Goal: Register for event/course

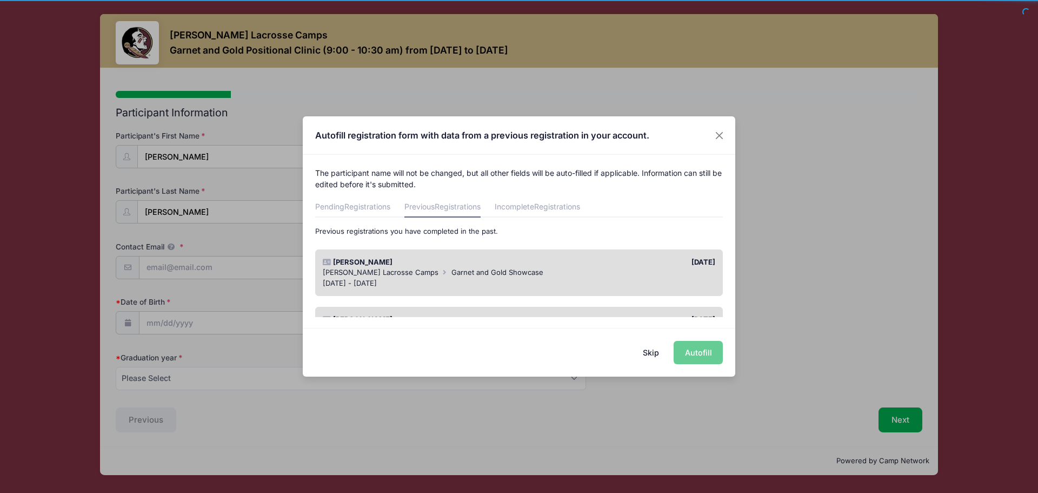
click at [651, 351] on button "Skip" at bounding box center [651, 352] width 38 height 23
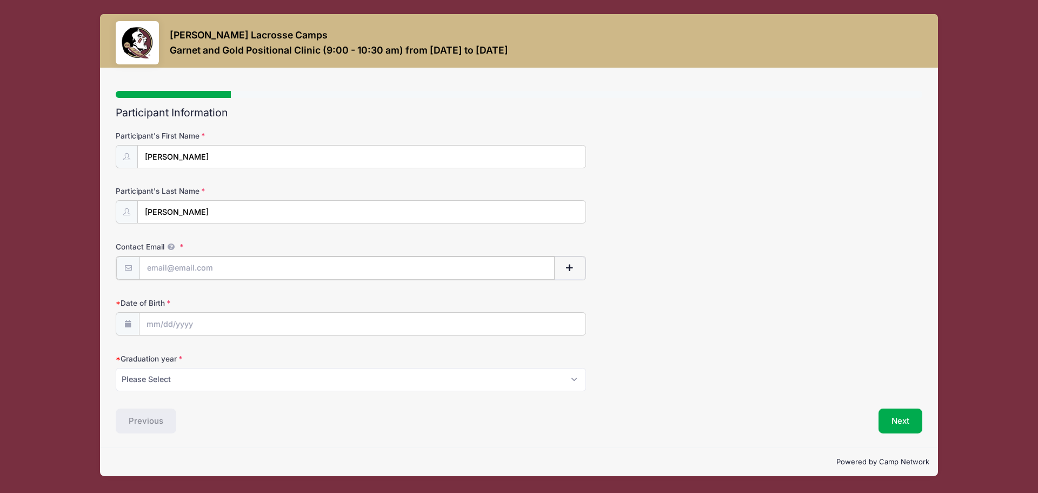
click at [336, 271] on input "Contact Email" at bounding box center [347, 267] width 415 height 23
type input "Michelletomme77@gmail.com"
click at [239, 321] on input "Date of Birth" at bounding box center [363, 322] width 446 height 23
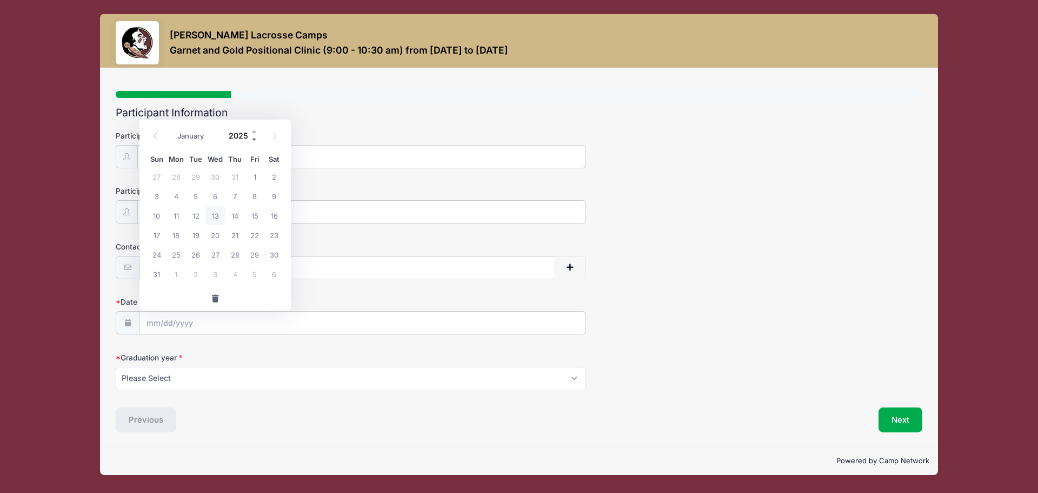
click at [253, 140] on span at bounding box center [255, 139] width 8 height 8
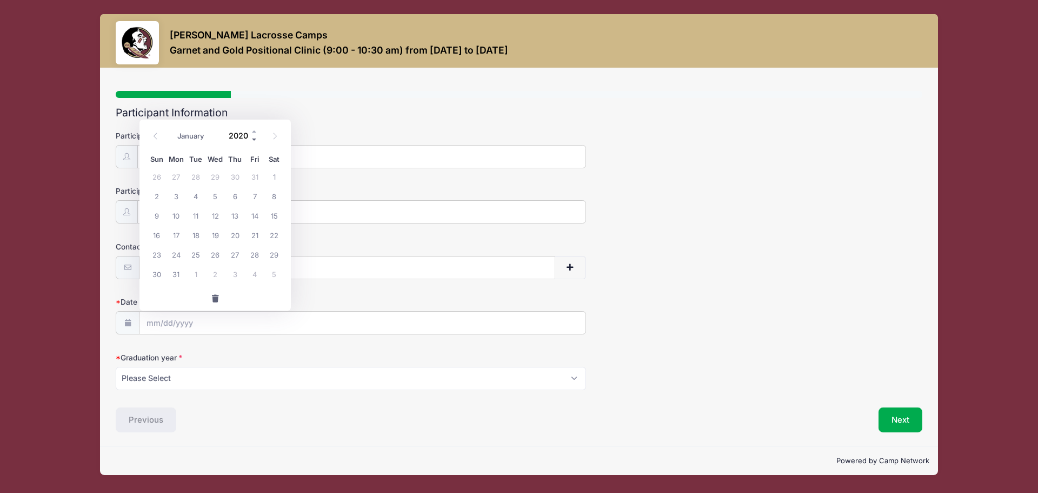
click at [253, 140] on span at bounding box center [255, 139] width 8 height 8
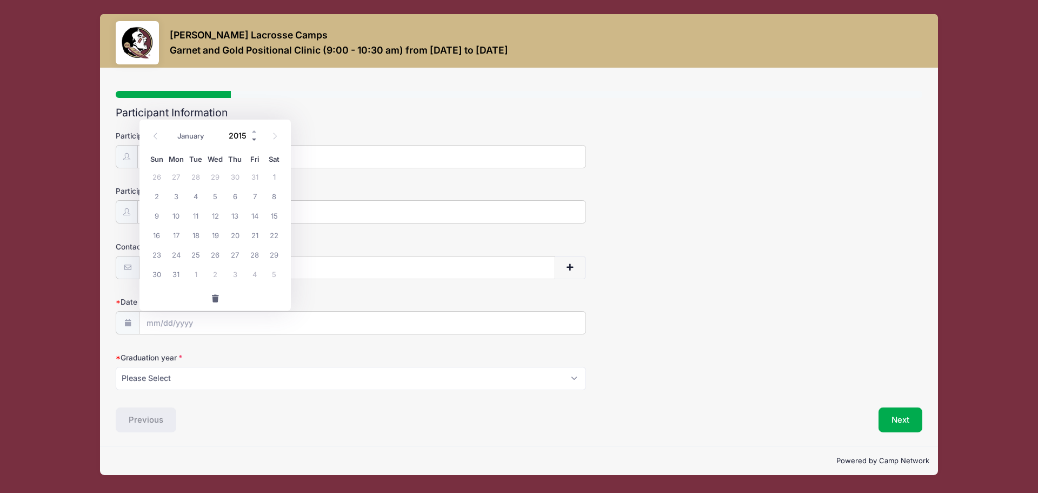
click at [253, 140] on span at bounding box center [255, 139] width 8 height 8
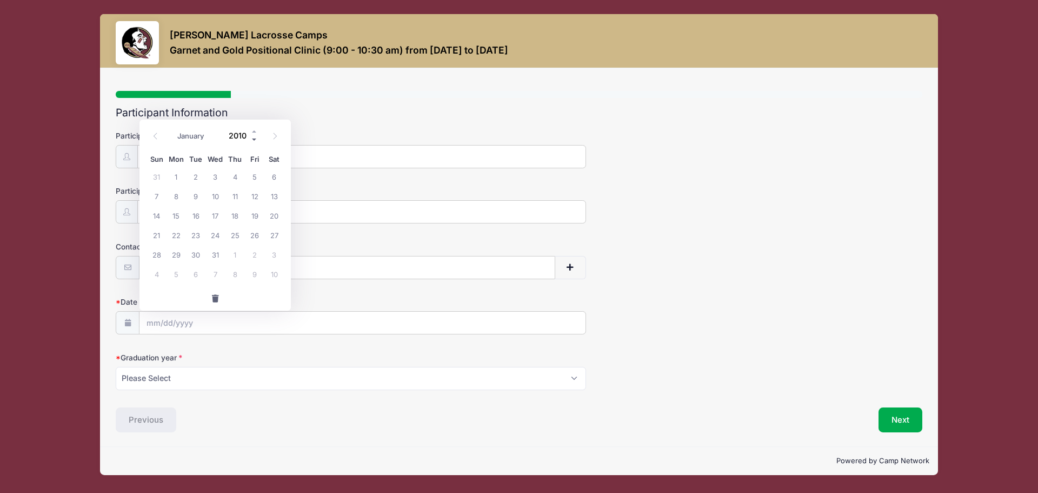
click at [253, 140] on span at bounding box center [255, 139] width 8 height 8
type input "2008"
click at [195, 137] on select "January February March April May June July August September October November De…" at bounding box center [196, 136] width 48 height 14
select select "10"
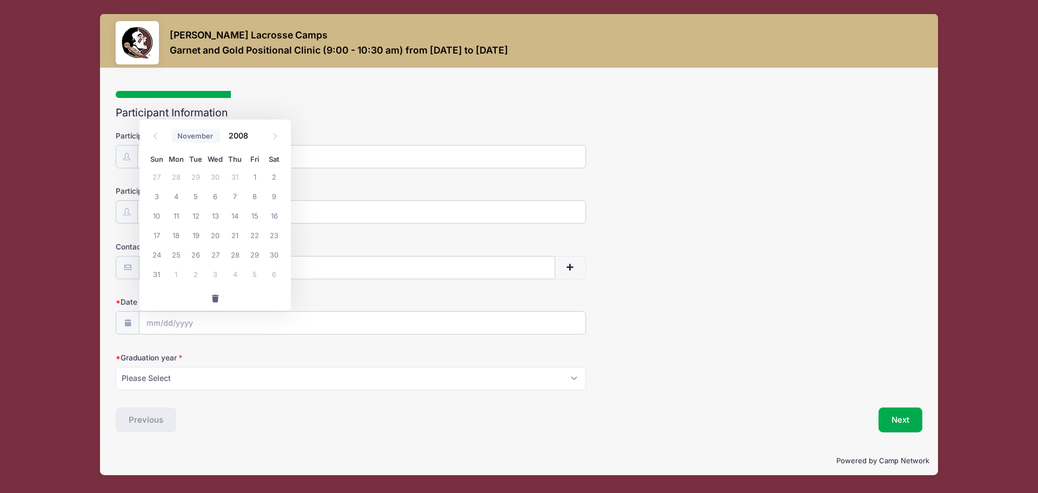
click at [172, 129] on select "January February March April May June July August September October November De…" at bounding box center [196, 136] width 48 height 14
click at [276, 229] on span "22" at bounding box center [273, 234] width 19 height 19
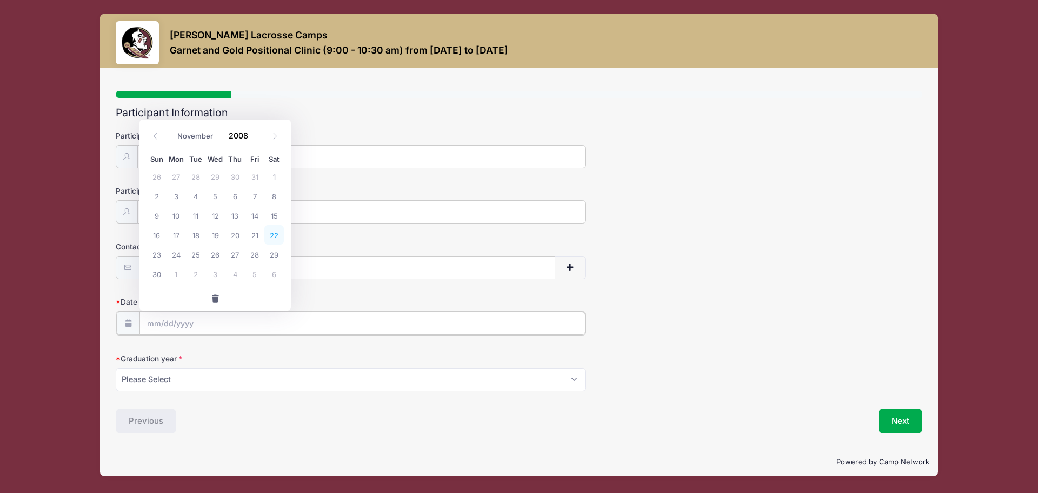
type input "11/22/2008"
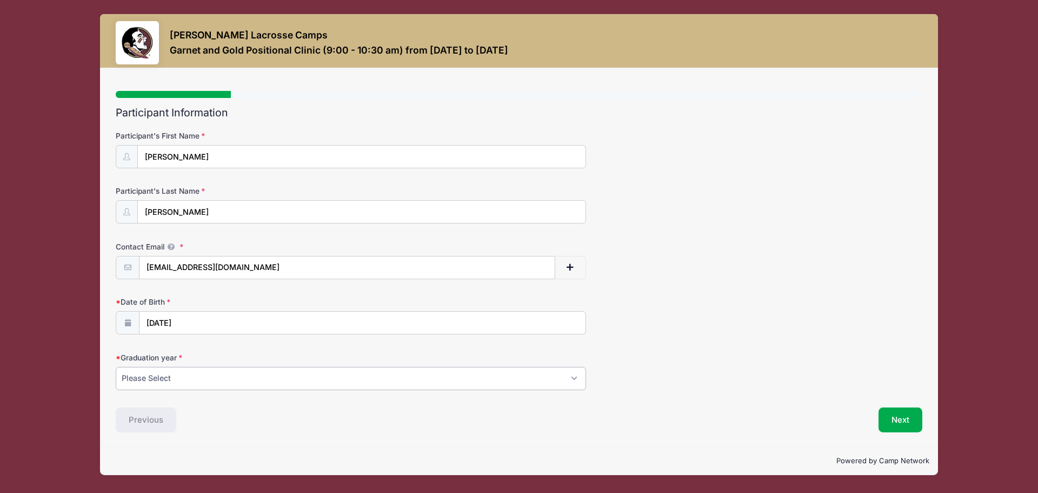
click at [230, 376] on select "Please Select 2027 2028 2029" at bounding box center [351, 378] width 470 height 23
select select "2027"
click at [116, 367] on select "Please Select 2027 2028 2029" at bounding box center [351, 378] width 470 height 23
click at [897, 417] on button "Next" at bounding box center [901, 419] width 44 height 25
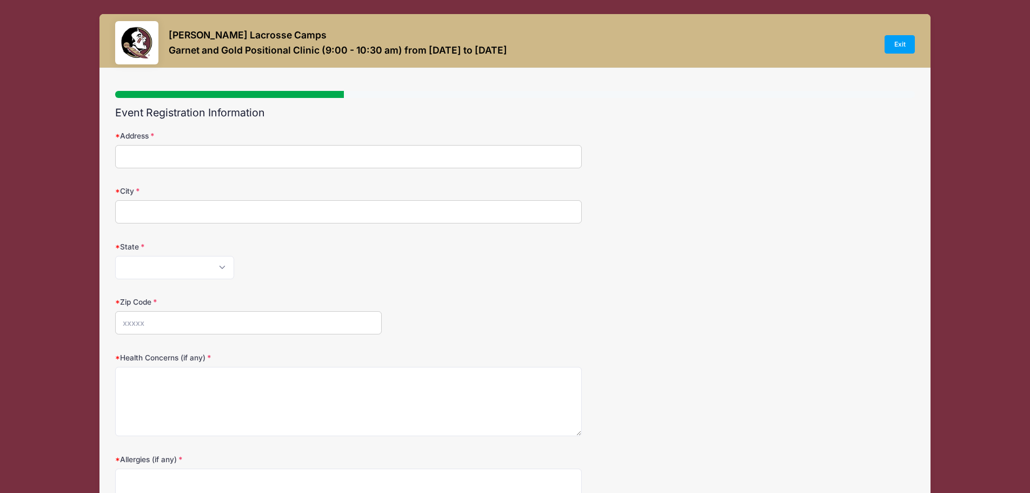
click at [206, 150] on input "Address" at bounding box center [348, 156] width 467 height 23
type input "124 Island Way"
type input "Freeport"
select select "FL"
type input "32439"
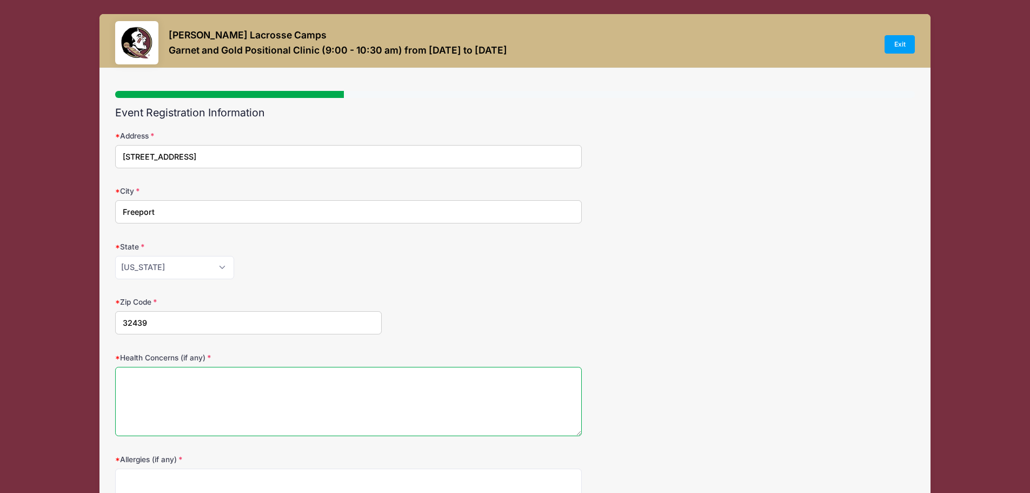
drag, startPoint x: 228, startPoint y: 401, endPoint x: 254, endPoint y: 388, distance: 29.0
click at [228, 400] on textarea "Health Concerns (if any)" at bounding box center [348, 402] width 467 height 70
type textarea "None"
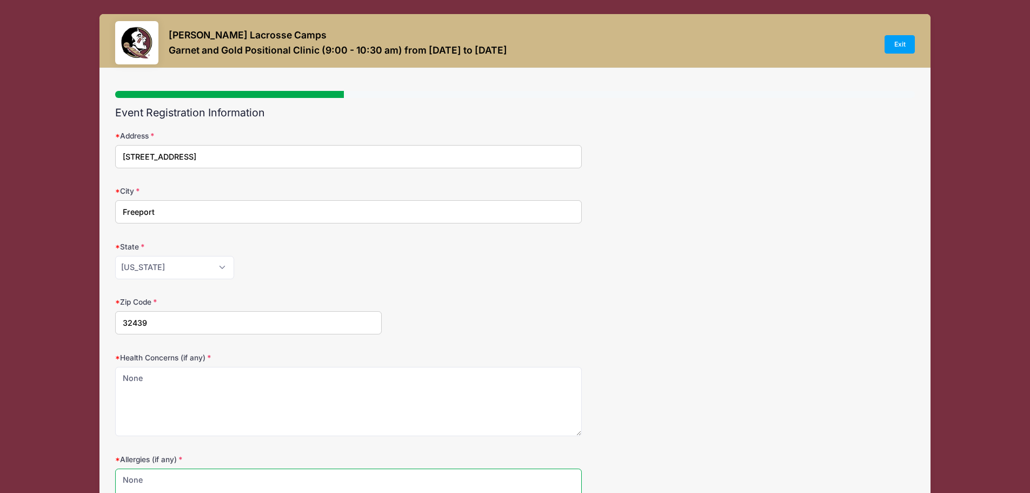
type textarea "None"
click at [728, 307] on div "Zip Code 32439" at bounding box center [515, 315] width 800 height 38
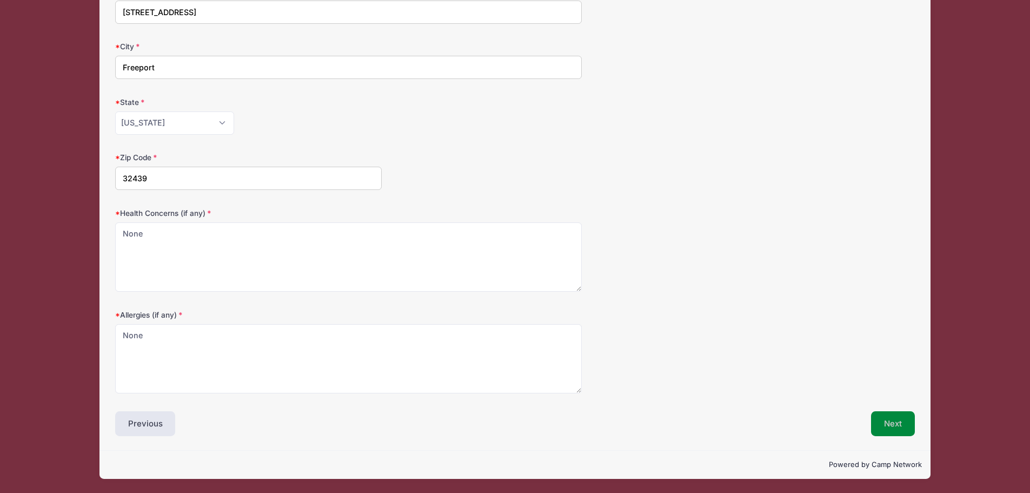
click at [887, 420] on button "Next" at bounding box center [893, 423] width 44 height 25
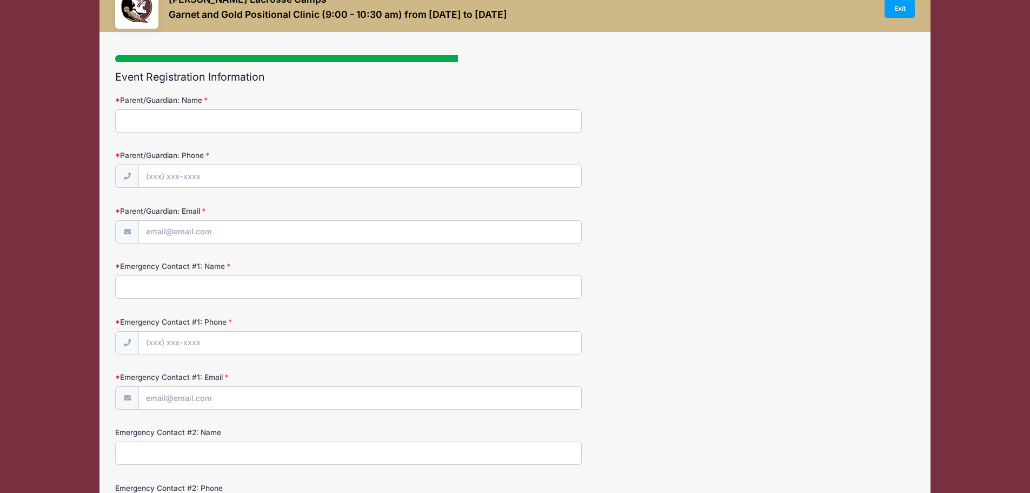
scroll to position [0, 0]
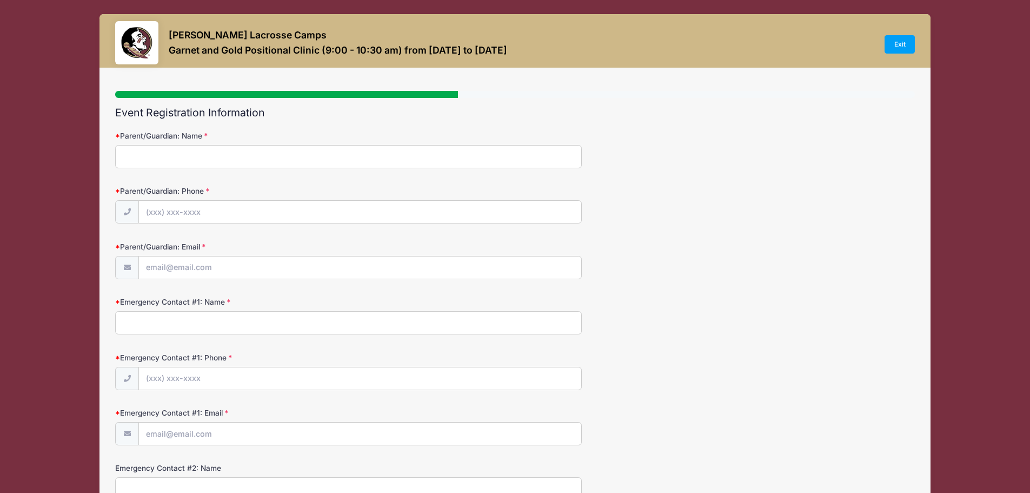
click at [304, 156] on input "Parent/Guardian: Name" at bounding box center [348, 156] width 467 height 23
type input "Michelle Montalto"
type input "(850) 376-0242"
type input "Michelletomme77@gmail.com"
click at [237, 326] on input "Emergency Contact #1: Name" at bounding box center [348, 322] width 467 height 23
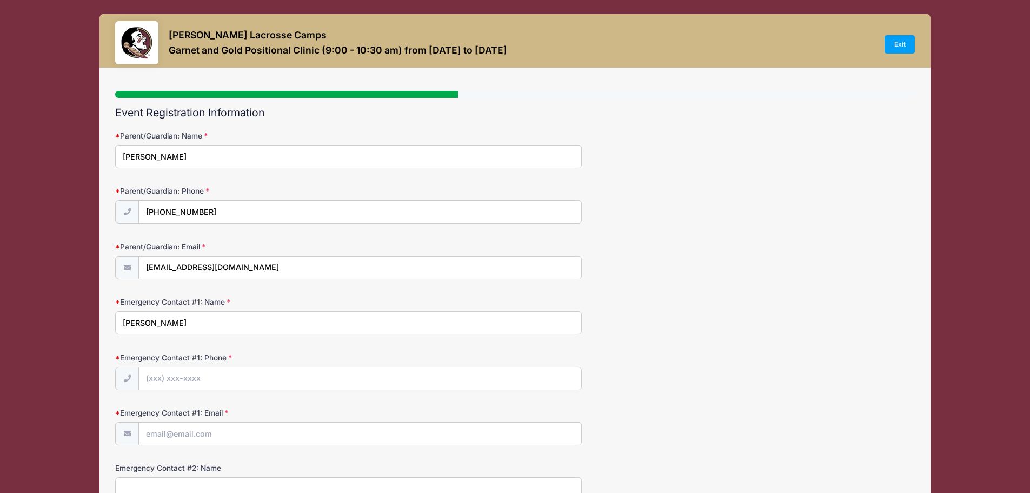
type input "Michelle Montalto"
type input "(850) 376-0242"
type input "[EMAIL_ADDRESS][DOMAIN_NAME]"
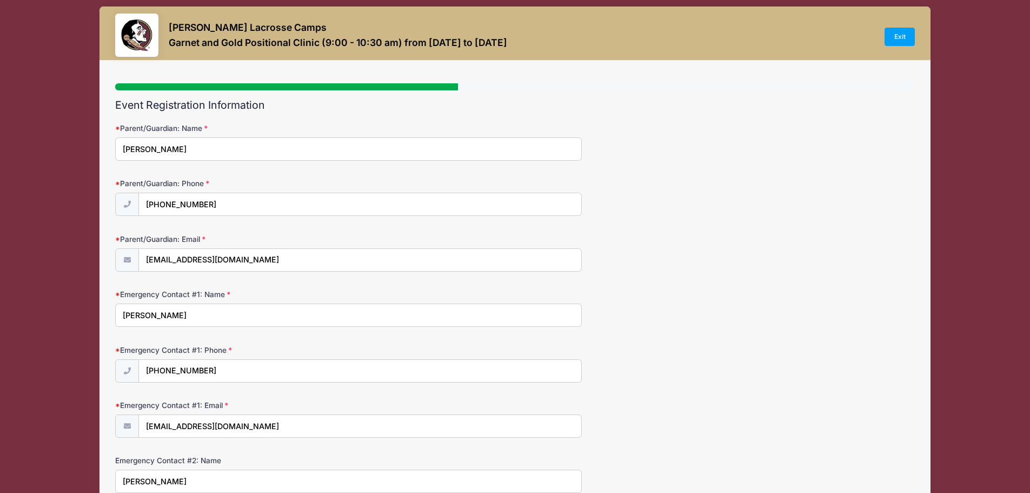
type input "Russ Tommey"
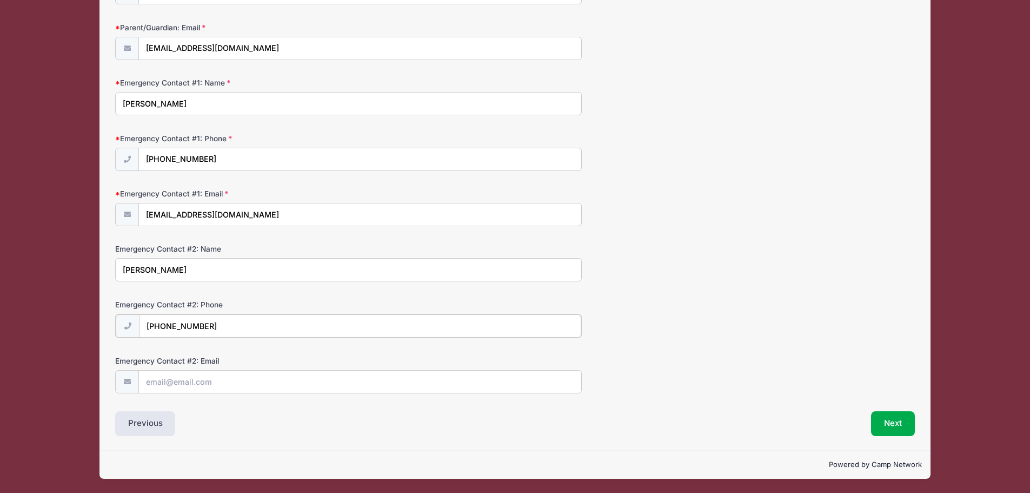
type input "(850) 699-1338"
type input "russtommey@yahoo.com"
click at [893, 422] on button "Next" at bounding box center [893, 423] width 44 height 25
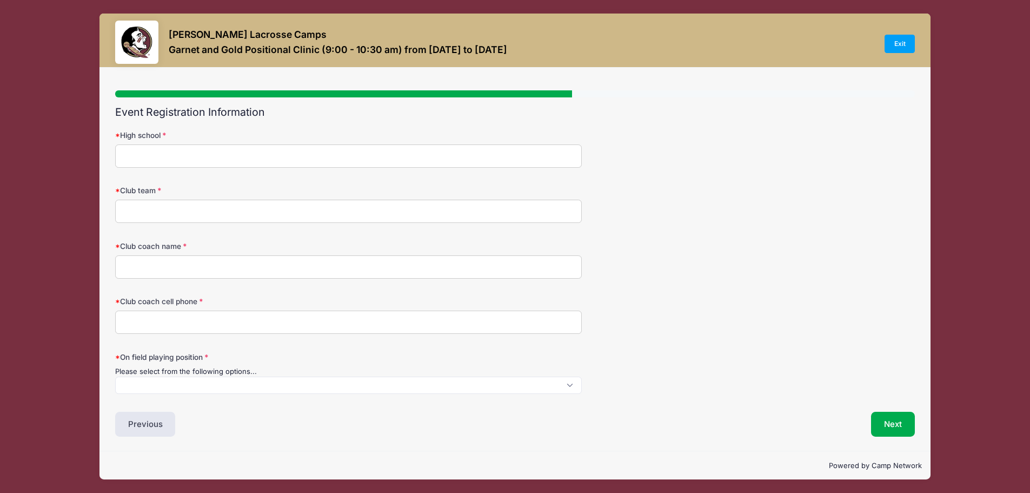
scroll to position [0, 0]
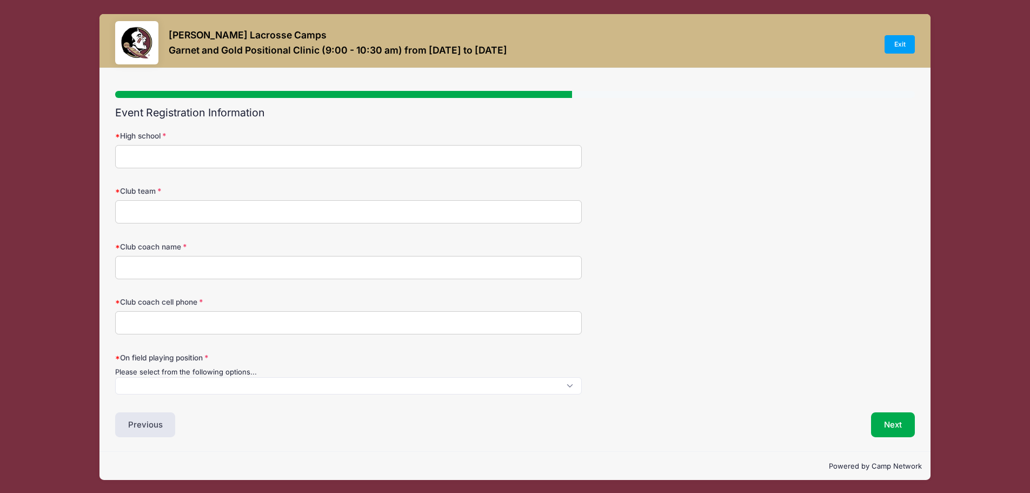
click at [162, 161] on input "High school" at bounding box center [348, 156] width 467 height 23
type input "South Walton High School"
click at [176, 213] on input "Club team" at bounding box center [348, 211] width 467 height 23
type input "Emerald Coast Lightening Lacrosse"
click at [177, 273] on input "Club coach name" at bounding box center [348, 267] width 467 height 23
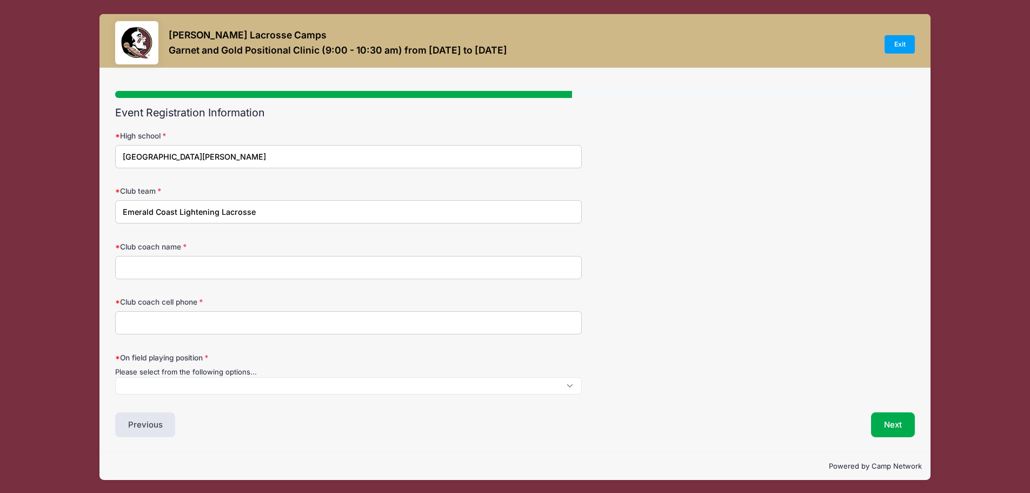
type input "Steve Noble"
click at [194, 322] on input "Club coach cell phone" at bounding box center [348, 322] width 467 height 23
type input "8502215833"
click at [182, 386] on span at bounding box center [348, 385] width 467 height 17
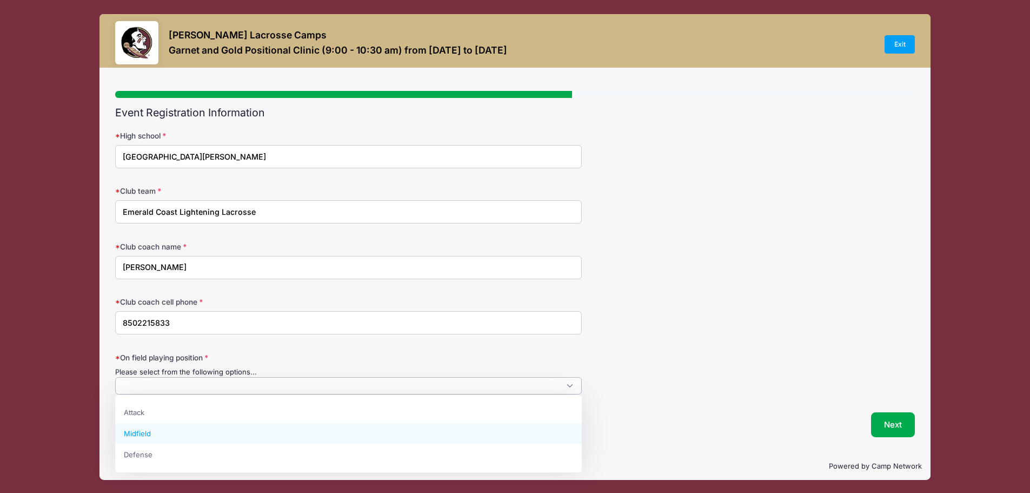
select select "Midfield"
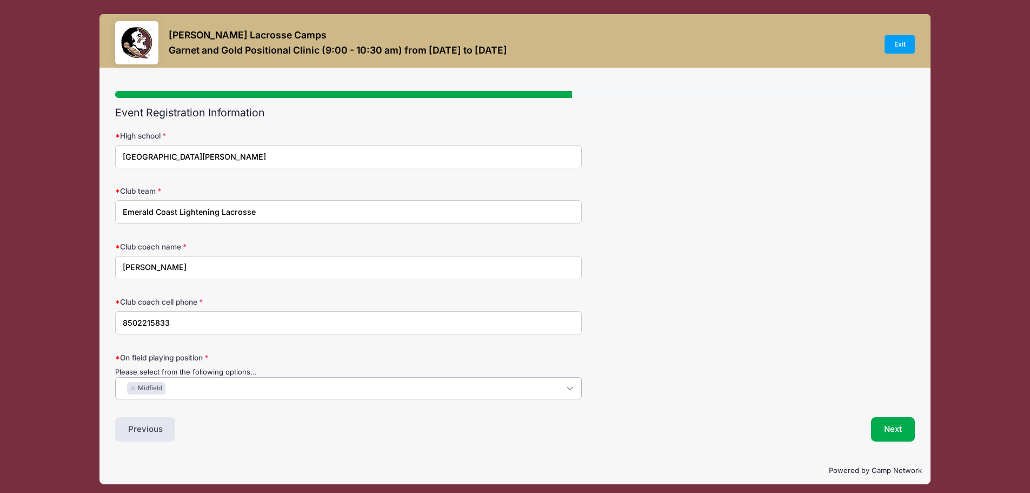
scroll to position [10, 0]
drag, startPoint x: 700, startPoint y: 376, endPoint x: 719, endPoint y: 373, distance: 19.3
click at [705, 376] on div "On field playing position Please select from the following options... Attack Mi…" at bounding box center [515, 376] width 800 height 48
click at [905, 431] on button "Next" at bounding box center [893, 429] width 44 height 25
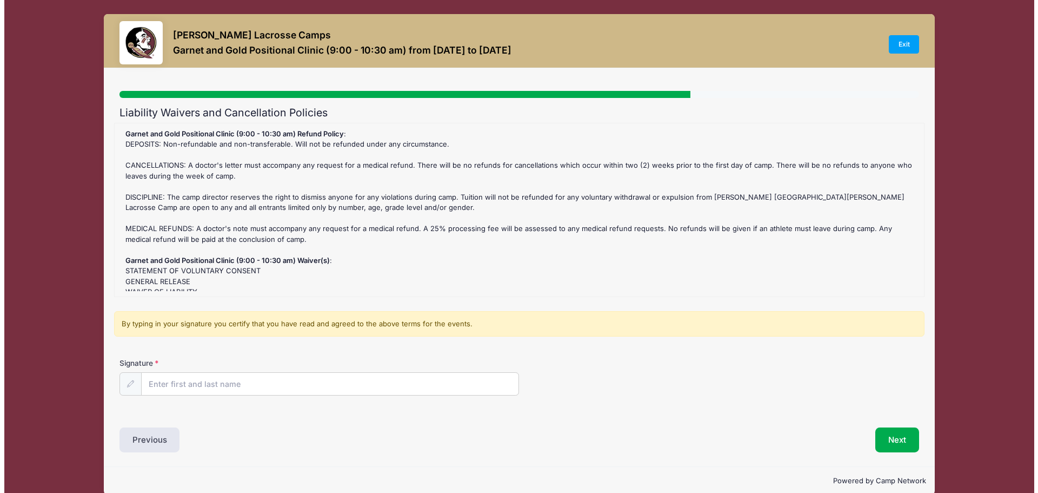
scroll to position [0, 0]
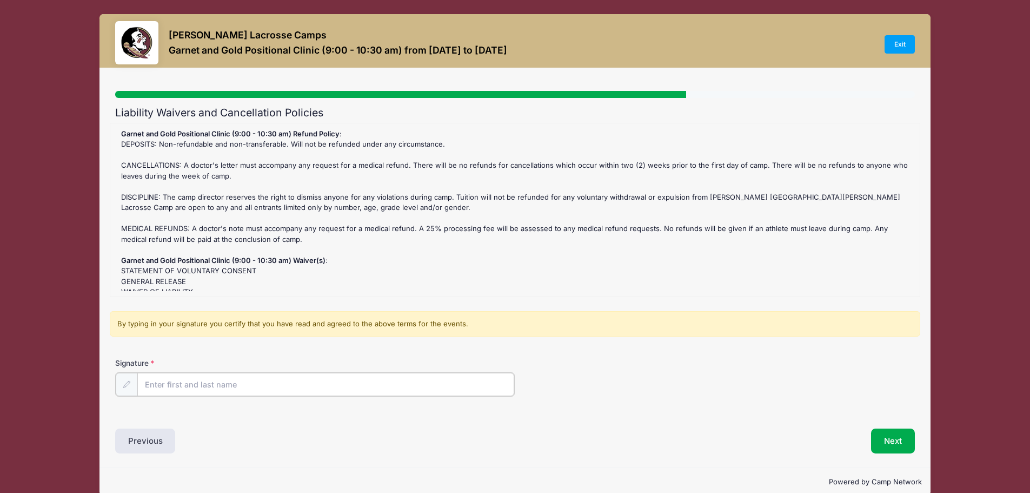
click at [198, 388] on input "Signature" at bounding box center [325, 384] width 377 height 23
type input "Michelle Montalto"
click at [647, 379] on div "Signature Michelle Montalto" at bounding box center [515, 376] width 800 height 38
click at [899, 441] on button "Next" at bounding box center [893, 439] width 44 height 25
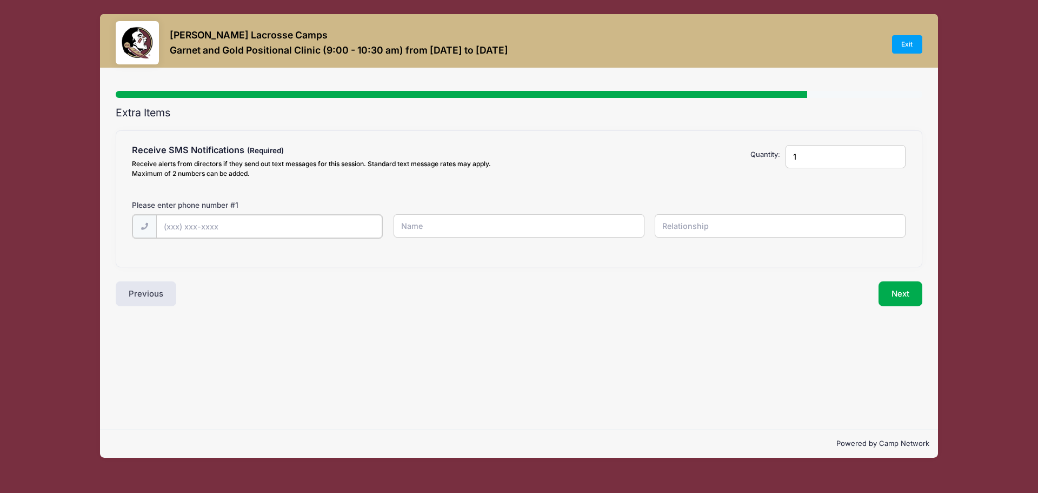
click at [0, 0] on input "text" at bounding box center [0, 0] width 0 height 0
type input "(850) 428-2293"
click at [0, 0] on input "text" at bounding box center [0, 0] width 0 height 0
type input "Reese Tommey"
type input "Player"
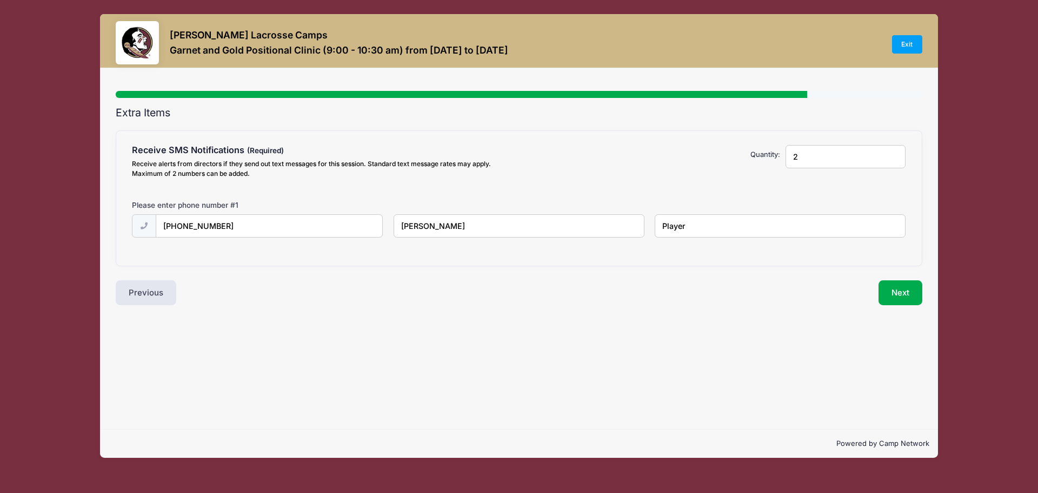
type input "2"
click at [892, 154] on input "2" at bounding box center [846, 156] width 120 height 23
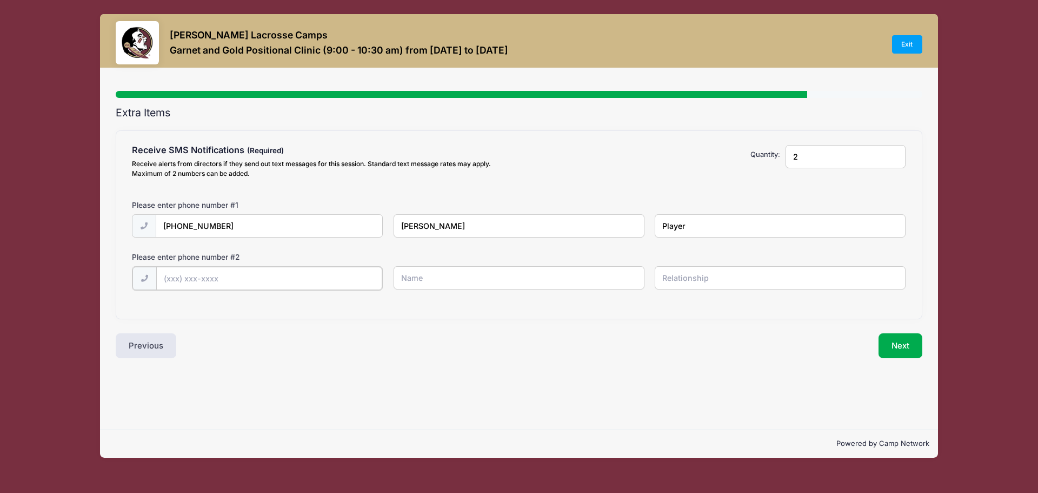
click at [0, 0] on input "text" at bounding box center [0, 0] width 0 height 0
type input "(850) 376-0242"
type input "Michelle Montalto"
type input "Mother"
click at [896, 346] on button "Next" at bounding box center [901, 344] width 44 height 25
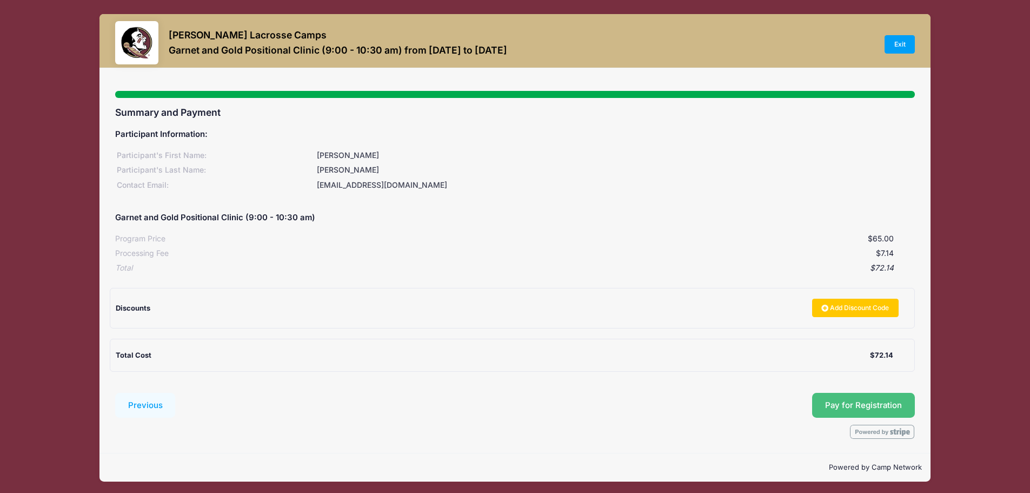
click at [867, 403] on span "Pay for Registration" at bounding box center [863, 405] width 77 height 10
